Goal: Check status

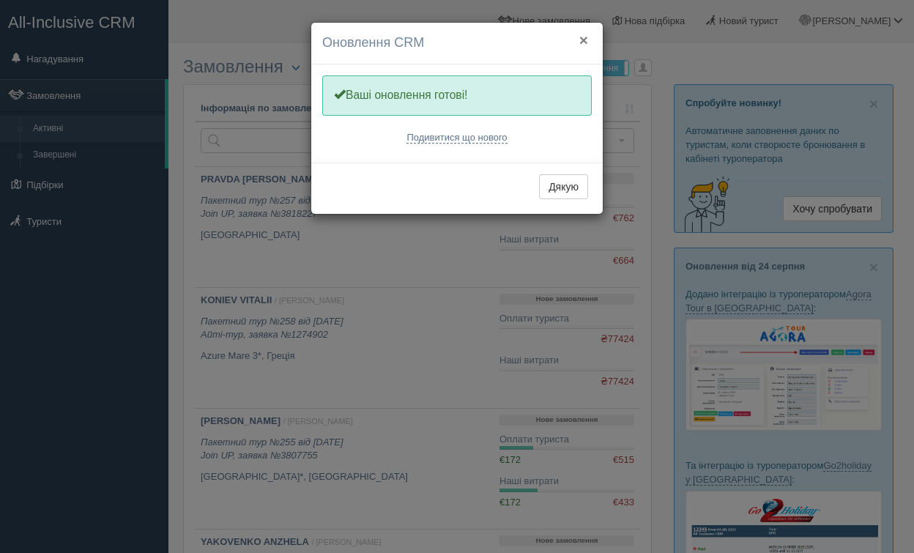
click at [584, 38] on button "×" at bounding box center [583, 39] width 9 height 15
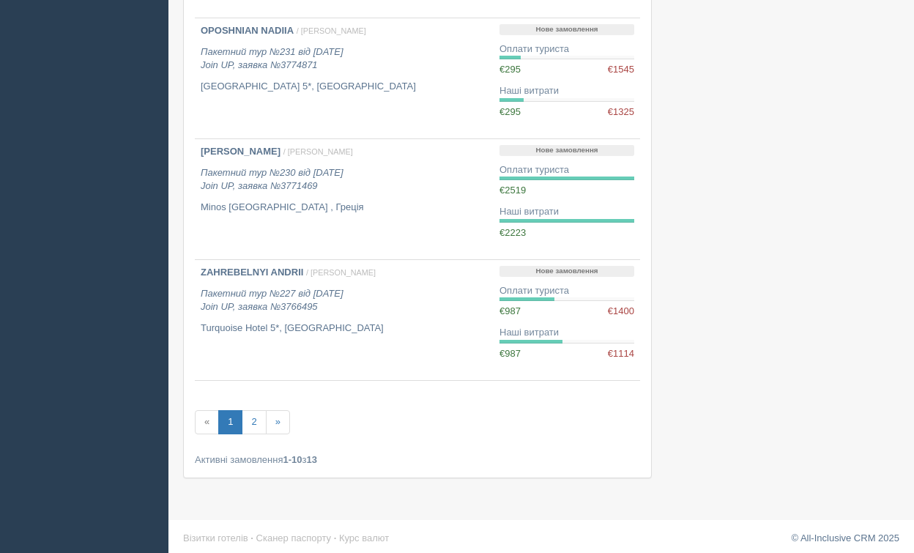
scroll to position [1001, 0]
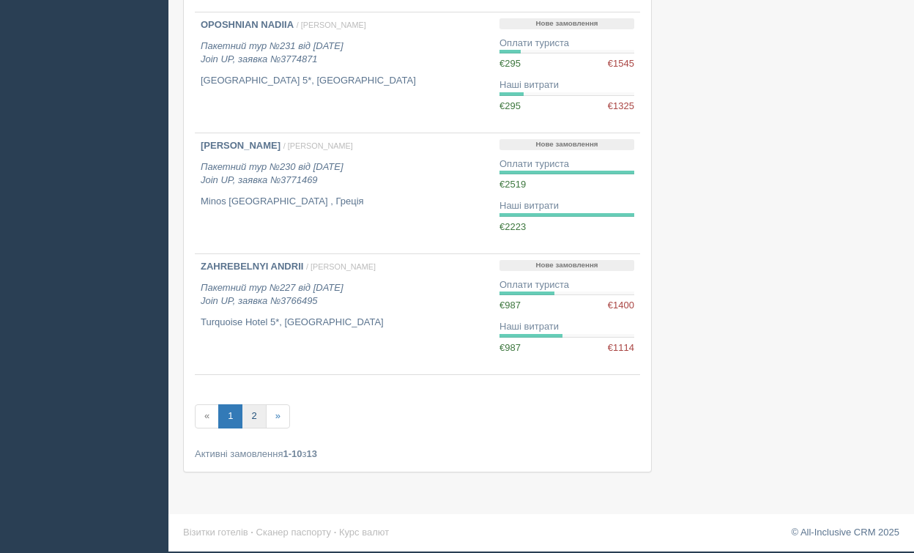
click at [258, 416] on link "2" at bounding box center [254, 416] width 24 height 24
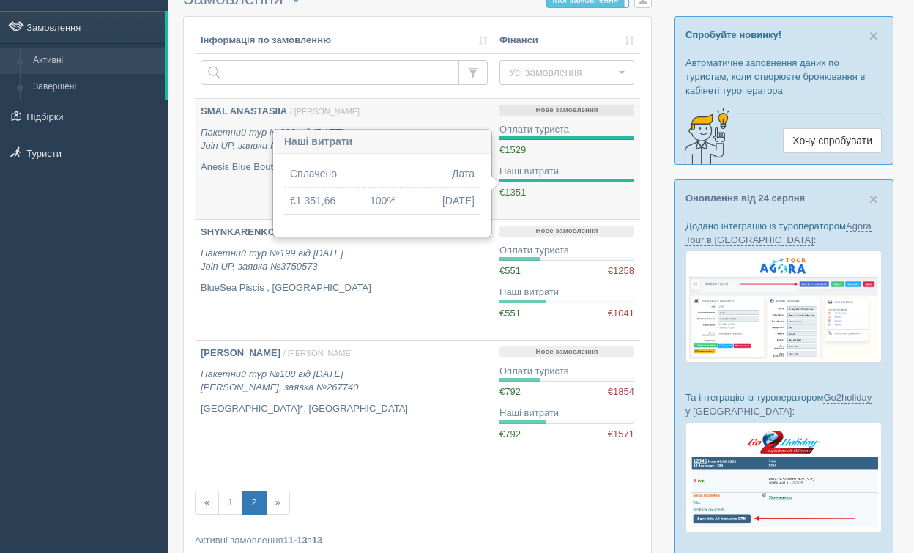
scroll to position [79, 0]
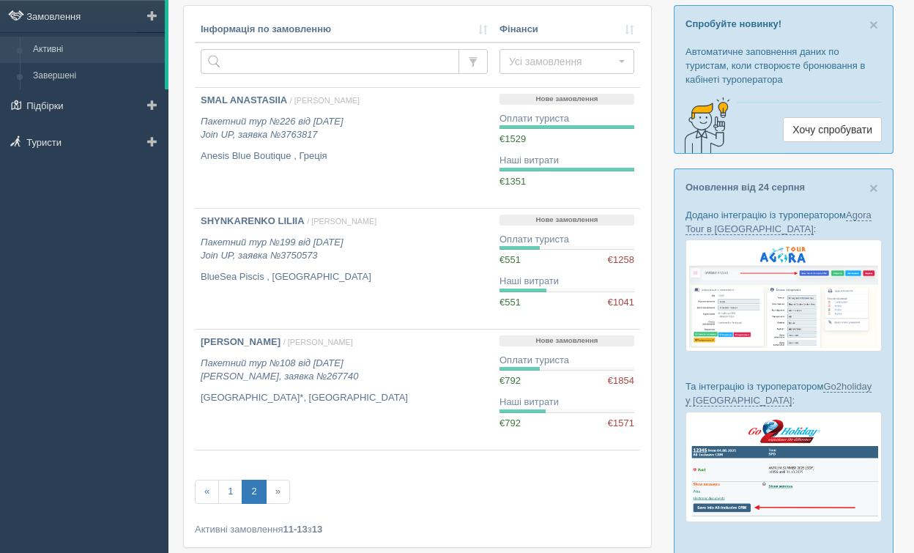
click at [74, 46] on link "Активні" at bounding box center [95, 50] width 138 height 26
